Goal: Complete application form

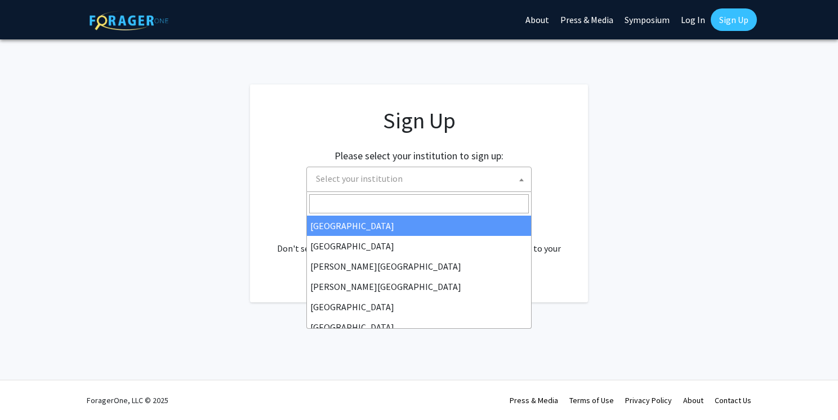
drag, startPoint x: 0, startPoint y: 0, endPoint x: 469, endPoint y: 187, distance: 505.1
click at [469, 187] on span "Select your institution" at bounding box center [421, 178] width 220 height 23
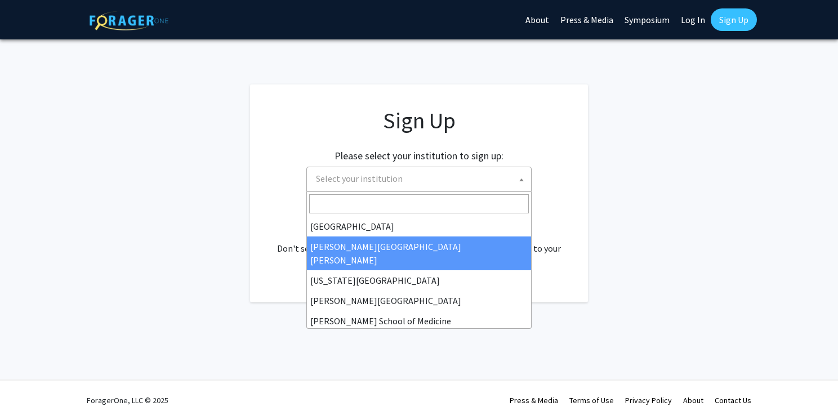
scroll to position [225, 0]
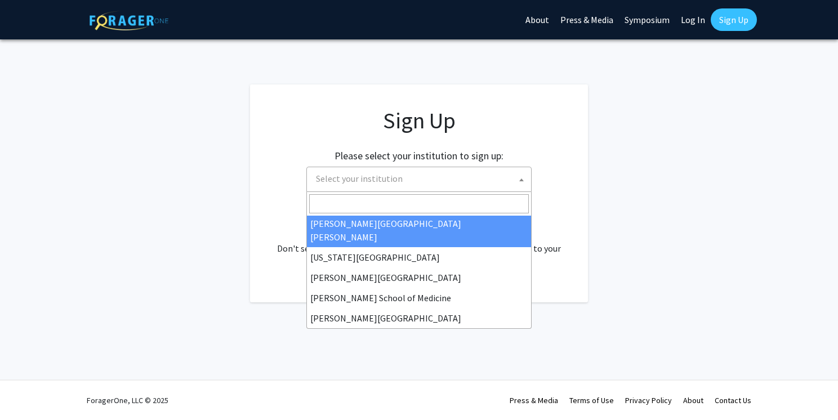
select select "1"
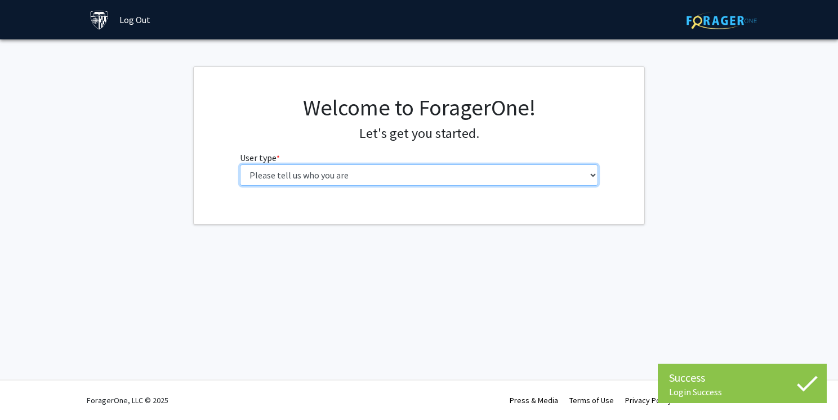
click at [483, 181] on select "Please tell us who you are Undergraduate Student Master's Student Doctoral Cand…" at bounding box center [419, 174] width 359 height 21
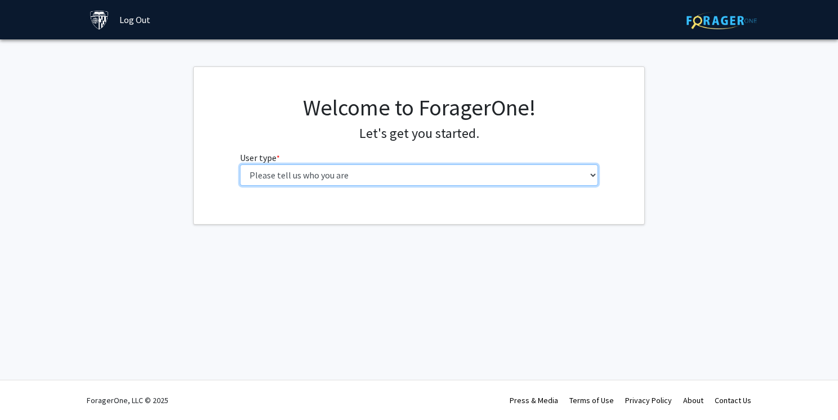
select select "2: masters"
click at [240, 164] on select "Please tell us who you are Undergraduate Student Master's Student Doctoral Cand…" at bounding box center [419, 174] width 359 height 21
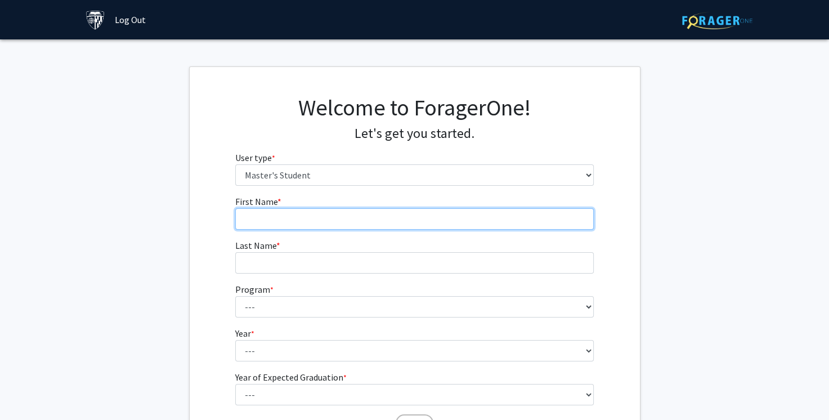
click at [444, 222] on input "First Name * required" at bounding box center [414, 218] width 359 height 21
type input "Oliver"
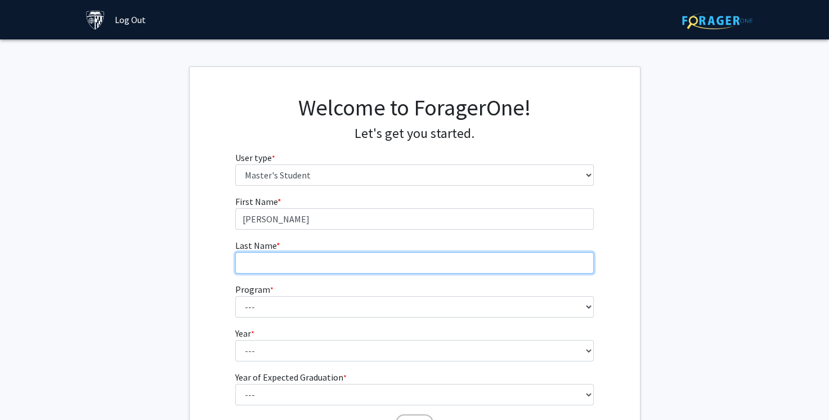
type input "Li"
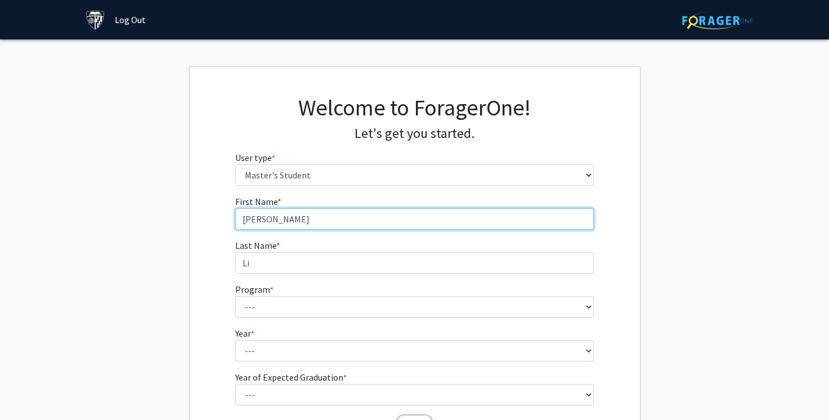
type input "培源"
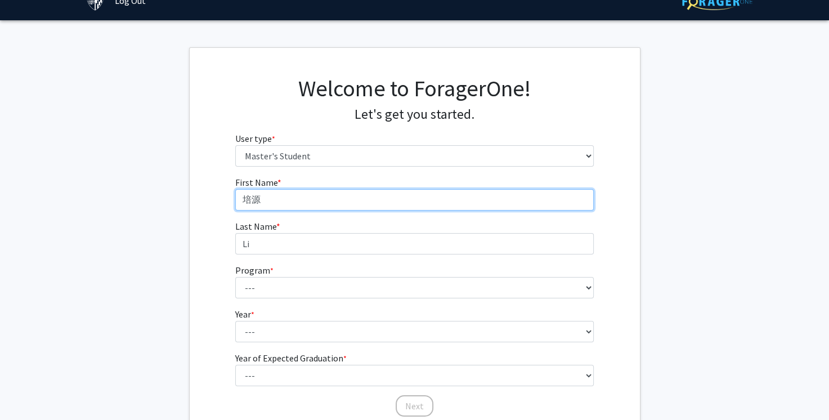
scroll to position [56, 0]
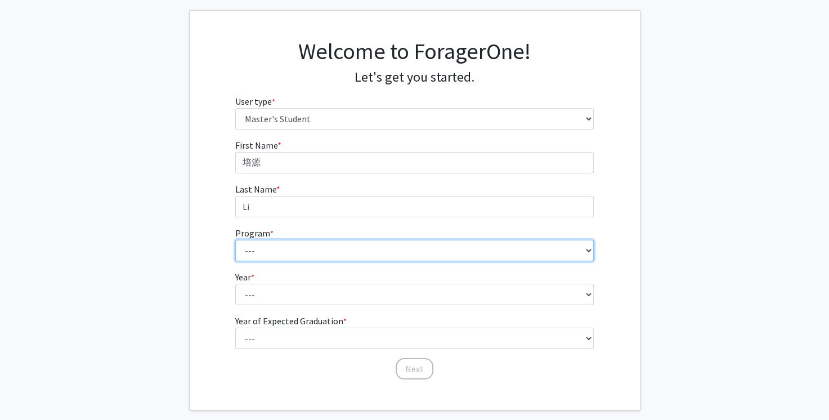
click at [371, 242] on select "--- Anatomy Education Applied and Computational Mathematics Applied Biomedical …" at bounding box center [414, 250] width 359 height 21
select select "23: 15"
click at [235, 240] on select "--- Anatomy Education Applied and Computational Mathematics Applied Biomedical …" at bounding box center [414, 250] width 359 height 21
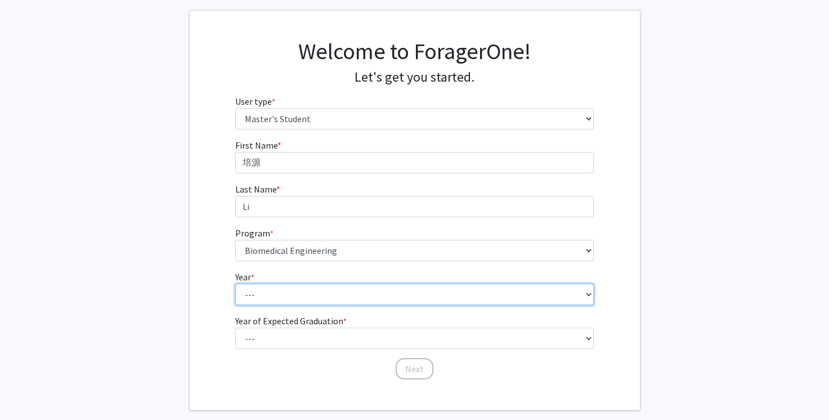
click at [334, 302] on select "--- First Year Second Year" at bounding box center [414, 294] width 359 height 21
click at [235, 284] on select "--- First Year Second Year" at bounding box center [414, 294] width 359 height 21
click at [331, 298] on select "--- First Year Second Year" at bounding box center [414, 294] width 359 height 21
select select "1: first_year"
click at [235, 284] on select "--- First Year Second Year" at bounding box center [414, 294] width 359 height 21
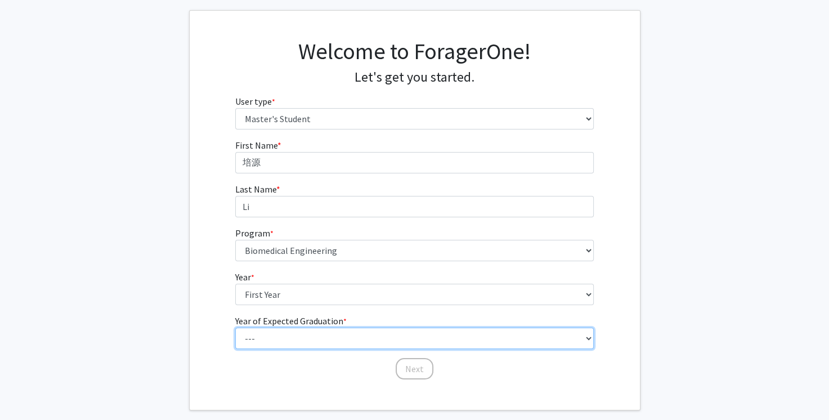
click at [311, 341] on select "--- 2025 2026 2027 2028 2029 2030 2031 2032 2033 2034" at bounding box center [414, 338] width 359 height 21
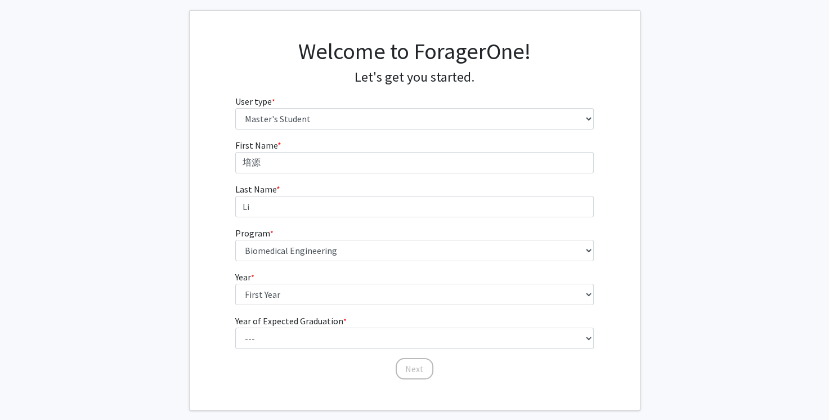
click at [144, 238] on fg-get-started "Welcome to ForagerOne! Let's get you started. User type * required Please tell …" at bounding box center [414, 210] width 829 height 400
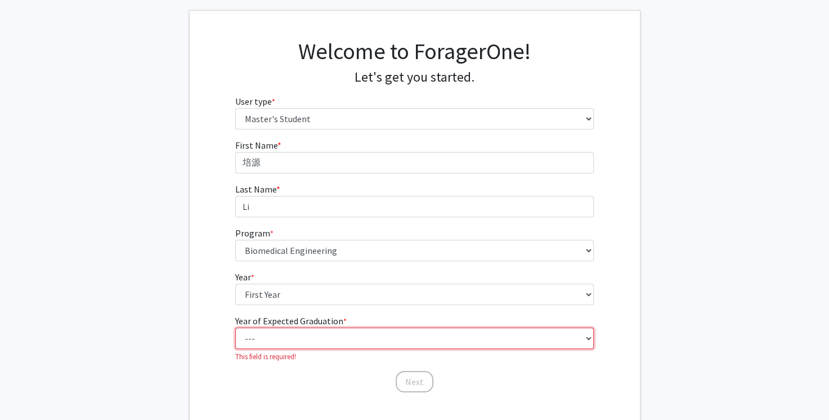
click at [275, 343] on select "--- 2025 2026 2027 2028 2029 2030 2031 2032 2033 2034" at bounding box center [414, 338] width 359 height 21
click at [235, 328] on select "--- 2025 2026 2027 2028 2029 2030 2031 2032 2033 2034" at bounding box center [414, 338] width 359 height 21
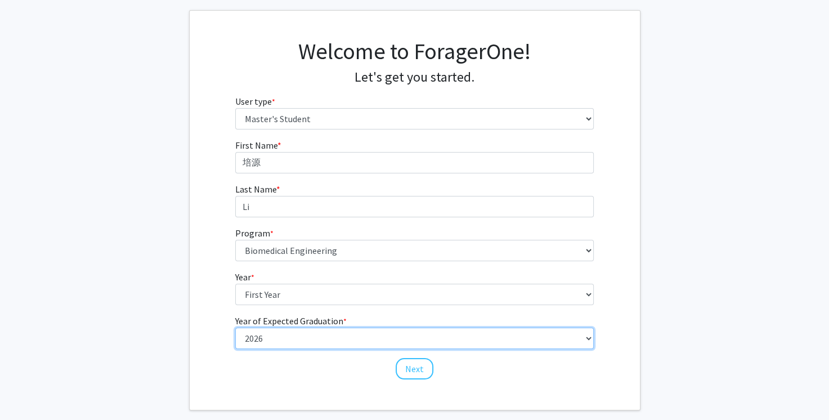
click at [372, 345] on select "--- 2025 2026 2027 2028 2029 2030 2031 2032 2033 2034" at bounding box center [414, 338] width 359 height 21
select select "3: 2027"
click at [235, 328] on select "--- 2025 2026 2027 2028 2029 2030 2031 2032 2033 2034" at bounding box center [414, 338] width 359 height 21
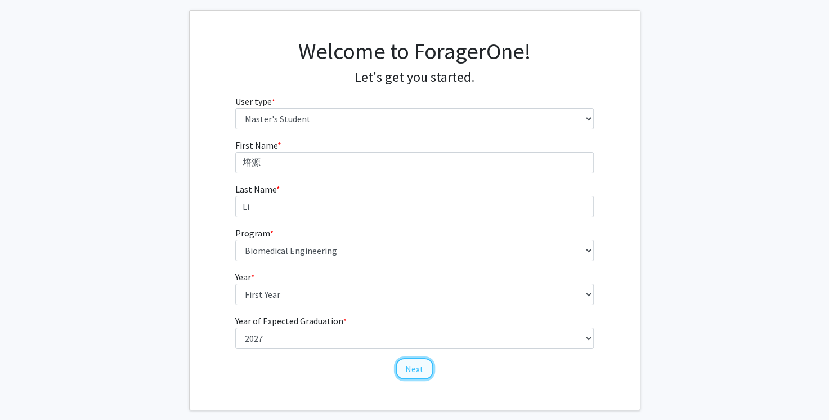
click at [412, 367] on button "Next" at bounding box center [415, 368] width 38 height 21
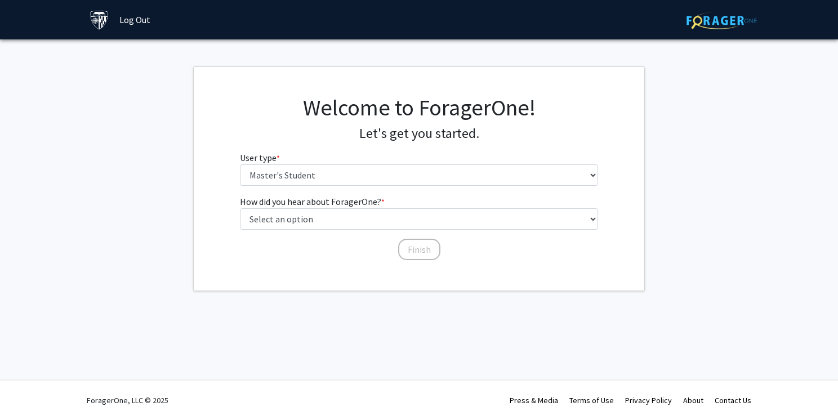
click at [360, 186] on div "Welcome to ForagerOne! Let's get you started. User type * required Please tell …" at bounding box center [419, 144] width 376 height 101
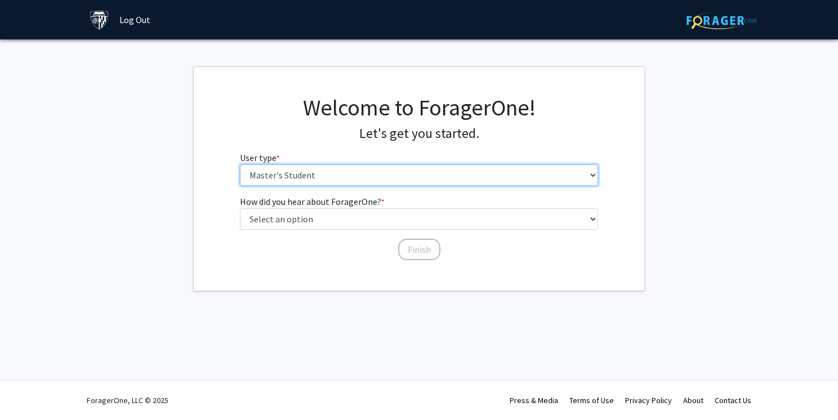
click at [358, 177] on select "Please tell us who you are Undergraduate Student Master's Student Doctoral Cand…" at bounding box center [419, 174] width 359 height 21
click at [240, 164] on select "Please tell us who you are Undergraduate Student Master's Student Doctoral Cand…" at bounding box center [419, 174] width 359 height 21
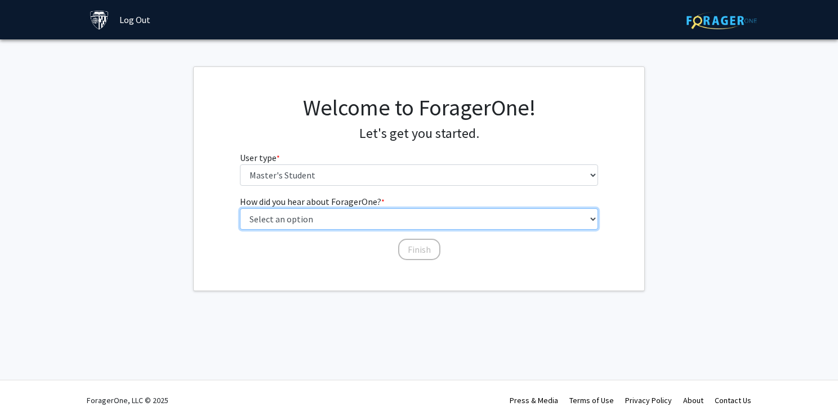
click at [354, 218] on select "Select an option Peer/student recommendation Faculty/staff recommendation Unive…" at bounding box center [419, 218] width 359 height 21
select select "4: university_email"
click at [240, 208] on select "Select an option Peer/student recommendation Faculty/staff recommendation Unive…" at bounding box center [419, 218] width 359 height 21
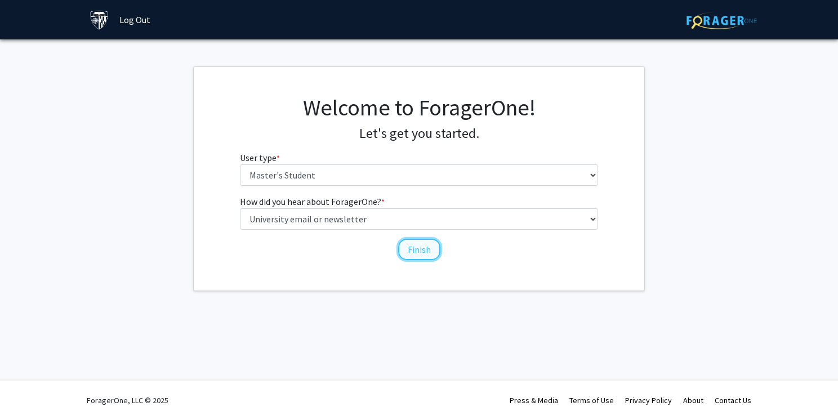
click at [434, 254] on button "Finish" at bounding box center [419, 249] width 42 height 21
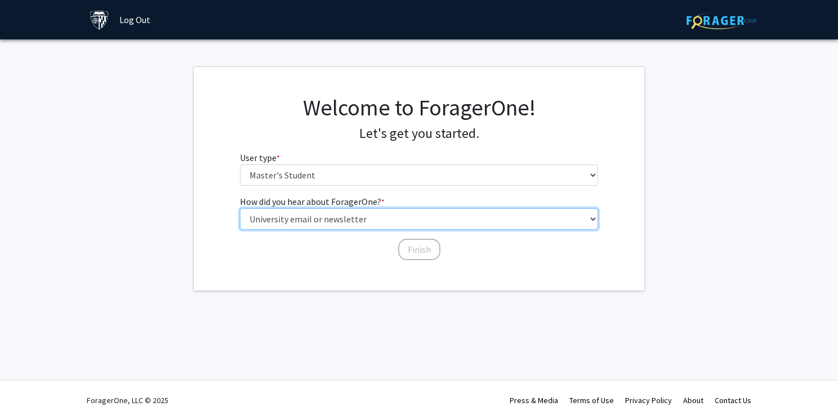
click at [408, 224] on select "Select an option Peer/student recommendation Faculty/staff recommendation Unive…" at bounding box center [419, 218] width 359 height 21
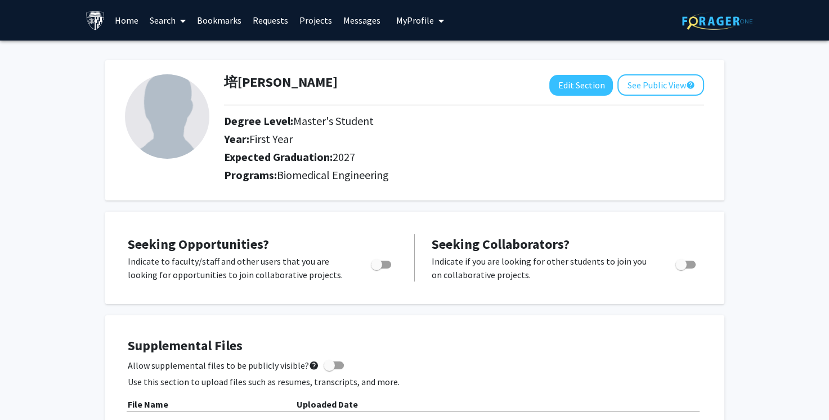
click at [378, 266] on span "Toggle" at bounding box center [376, 264] width 11 height 11
click at [377, 269] on input "Are you actively seeking opportunities?" at bounding box center [376, 269] width 1 height 1
checkbox input "true"
